Goal: Task Accomplishment & Management: Use online tool/utility

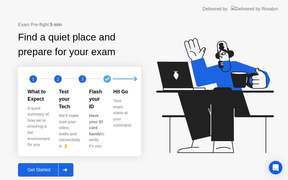
click at [44, 168] on div "Get Started" at bounding box center [39, 170] width 39 height 5
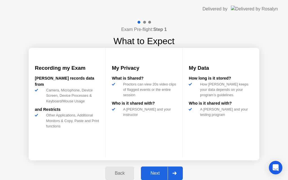
click at [163, 169] on button "Next" at bounding box center [162, 174] width 42 height 14
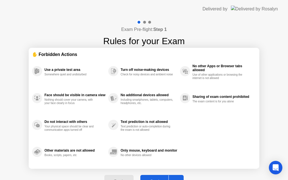
click at [157, 179] on div "Got it" at bounding box center [155, 181] width 26 height 5
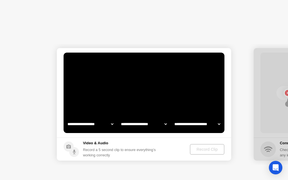
select select "**********"
select select "*******"
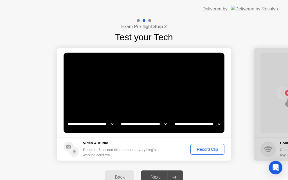
click at [207, 150] on div "Record Clip" at bounding box center [208, 149] width 30 height 5
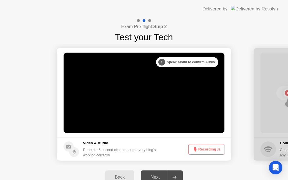
click at [207, 151] on button "Recording 3s" at bounding box center [207, 149] width 36 height 11
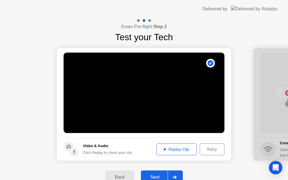
click at [178, 150] on div "Replay Clip" at bounding box center [177, 149] width 37 height 5
click at [176, 149] on div "Replay Clip" at bounding box center [177, 149] width 37 height 5
click at [155, 176] on div "Next" at bounding box center [155, 177] width 25 height 5
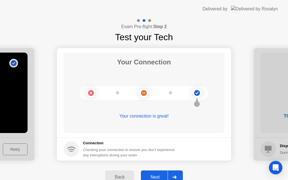
click at [159, 178] on div "Next" at bounding box center [155, 177] width 25 height 5
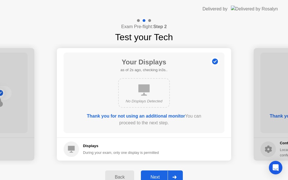
click at [160, 177] on div "Next" at bounding box center [155, 177] width 25 height 5
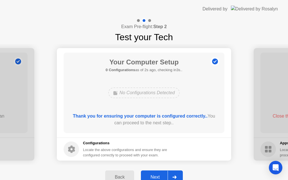
click at [159, 177] on div "Next" at bounding box center [155, 177] width 25 height 5
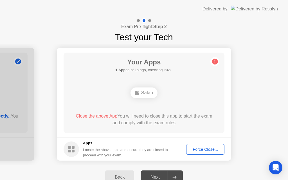
click at [203, 149] on div "Force Close..." at bounding box center [205, 149] width 34 height 5
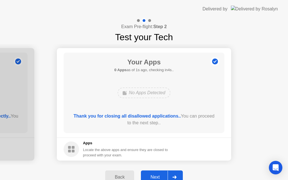
click at [152, 176] on div "Next" at bounding box center [155, 177] width 25 height 5
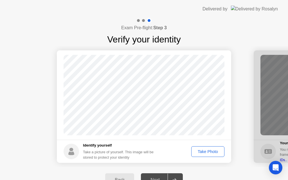
click at [206, 151] on div "Take Photo" at bounding box center [207, 152] width 29 height 5
click at [153, 178] on div "Next" at bounding box center [155, 180] width 25 height 5
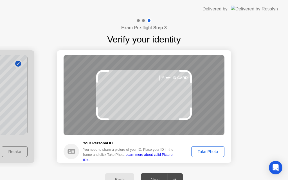
click at [212, 151] on div "Take Photo" at bounding box center [207, 152] width 29 height 5
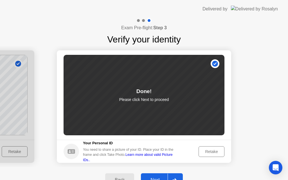
click at [163, 174] on button "Next" at bounding box center [162, 180] width 42 height 14
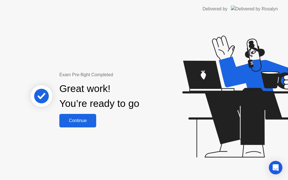
click at [82, 121] on div "Continue" at bounding box center [78, 120] width 34 height 5
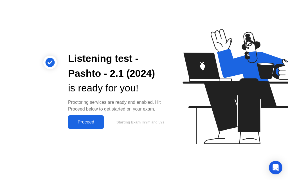
click at [88, 123] on div "Proceed" at bounding box center [86, 122] width 32 height 5
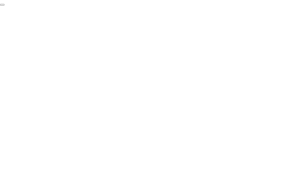
click at [5, 6] on button "End Proctoring Session" at bounding box center [2, 5] width 5 height 2
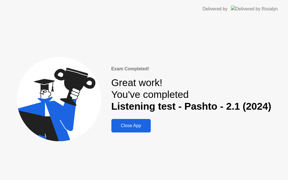
click at [269, 11] on img at bounding box center [254, 9] width 47 height 6
click at [128, 70] on div "Exam Completed!" at bounding box center [192, 69] width 160 height 7
click at [131, 100] on div "Great work! You've completed Listening test - Pashto - 2.1 (2024)" at bounding box center [192, 95] width 160 height 36
click at [137, 123] on div "Close App" at bounding box center [131, 125] width 36 height 5
